Goal: Communication & Community: Answer question/provide support

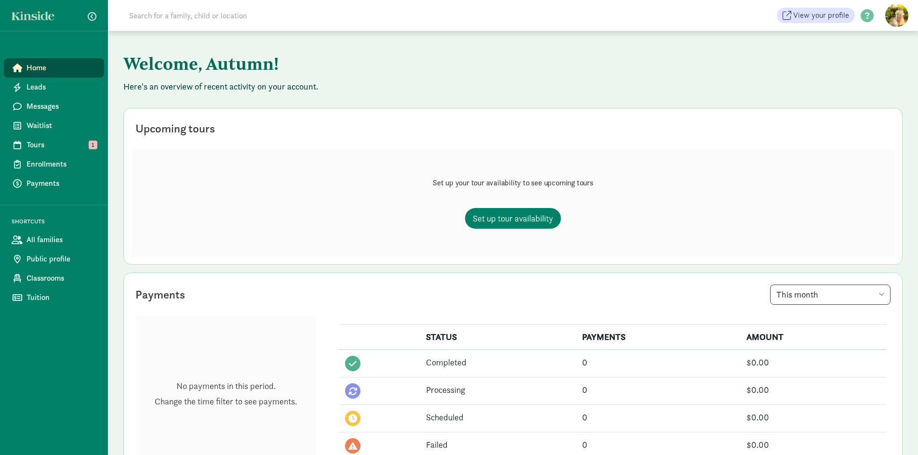
click at [51, 68] on span "Home" at bounding box center [62, 68] width 70 height 12
click at [72, 109] on span "Messages" at bounding box center [62, 107] width 70 height 12
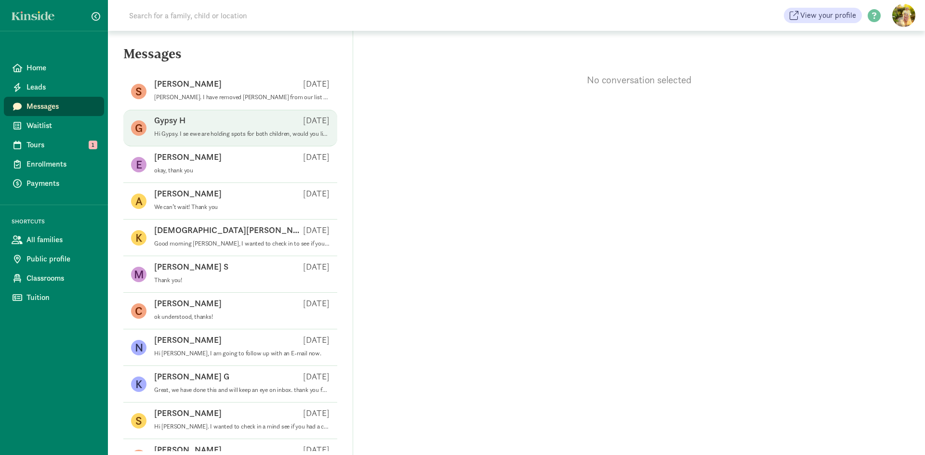
click at [213, 136] on p "Hi Gypsy. I se ewe are holding spots for both children, would you like to move …" at bounding box center [241, 134] width 175 height 8
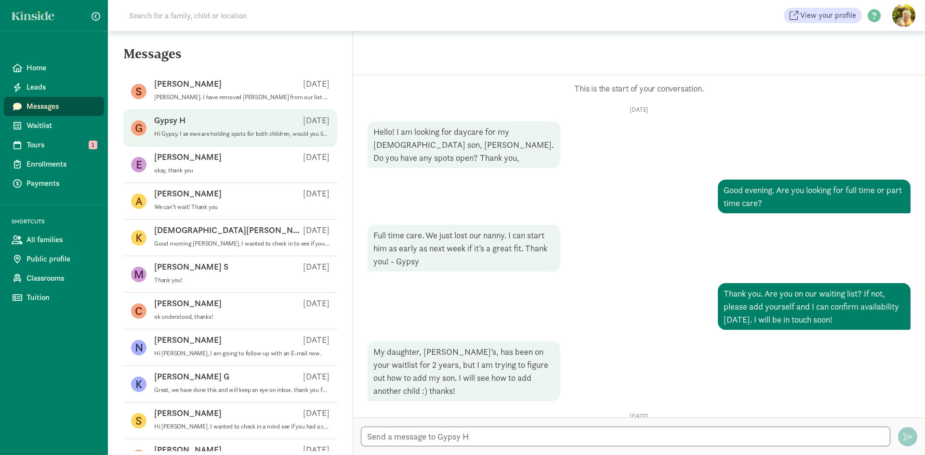
scroll to position [242, 0]
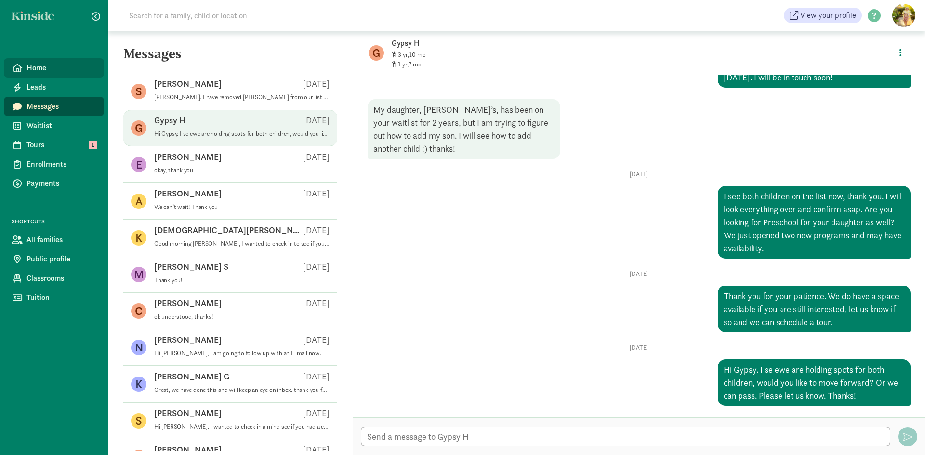
click at [42, 67] on span "Home" at bounding box center [62, 68] width 70 height 12
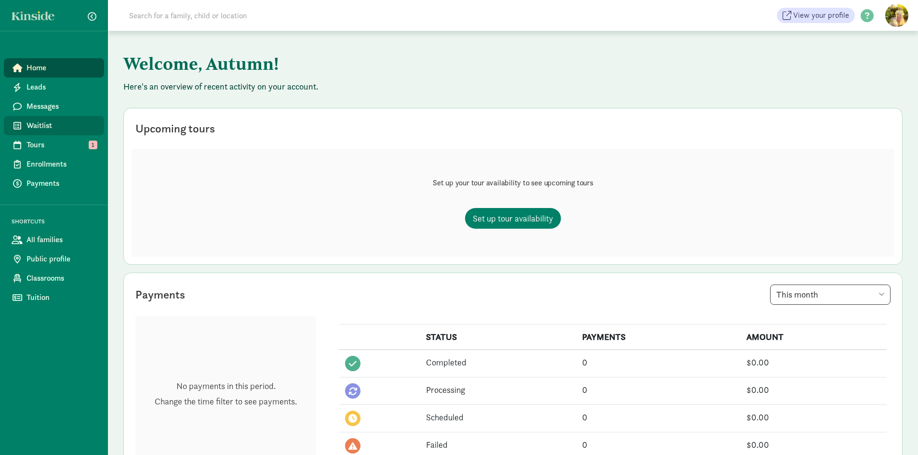
click at [49, 123] on span "Waitlist" at bounding box center [62, 126] width 70 height 12
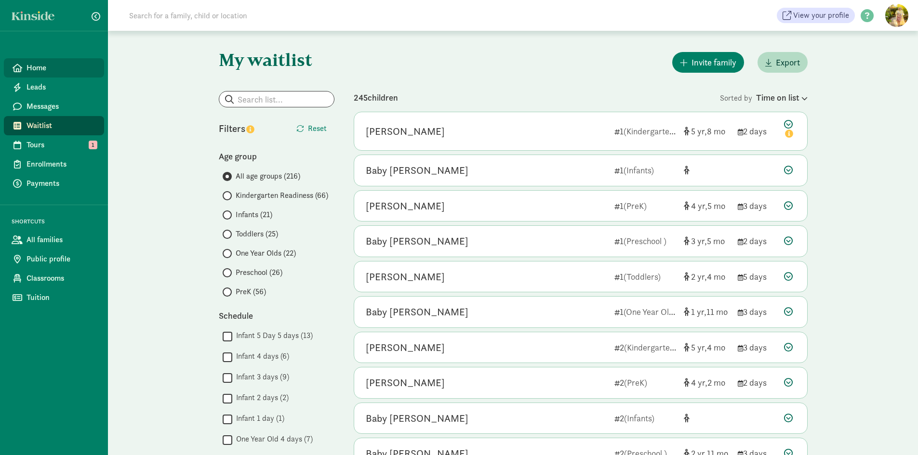
click at [40, 68] on span "Home" at bounding box center [62, 68] width 70 height 12
